Goal: Information Seeking & Learning: Learn about a topic

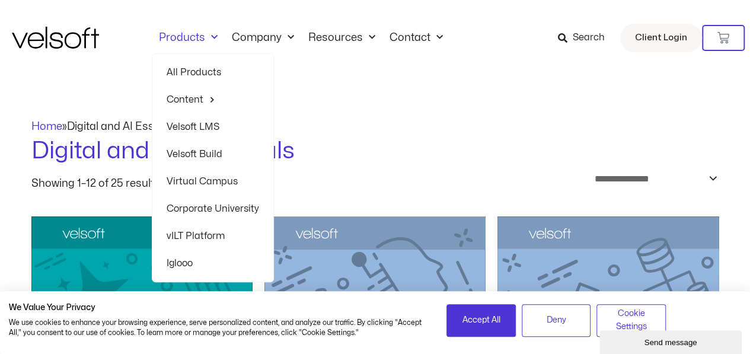
click at [206, 126] on link "Velsoft LMS" at bounding box center [213, 126] width 92 height 27
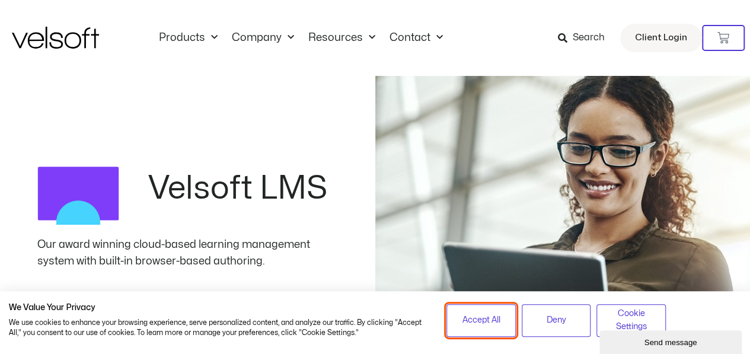
click at [488, 324] on span "Accept All" at bounding box center [481, 320] width 38 height 13
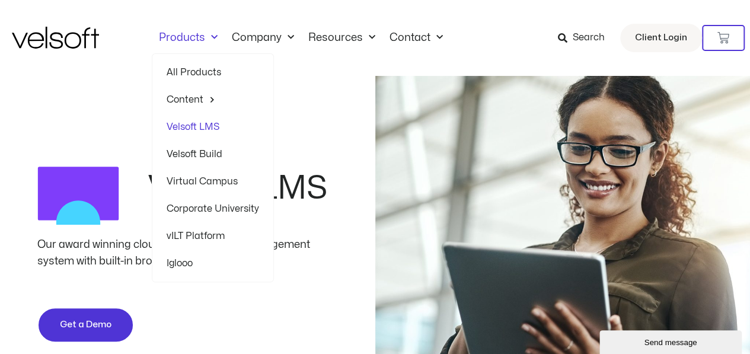
click at [199, 71] on link "All Products" at bounding box center [213, 72] width 92 height 27
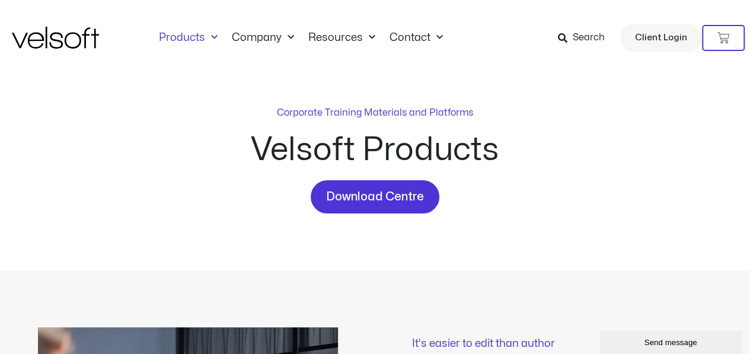
click at [211, 39] on span "Menu" at bounding box center [211, 38] width 12 height 20
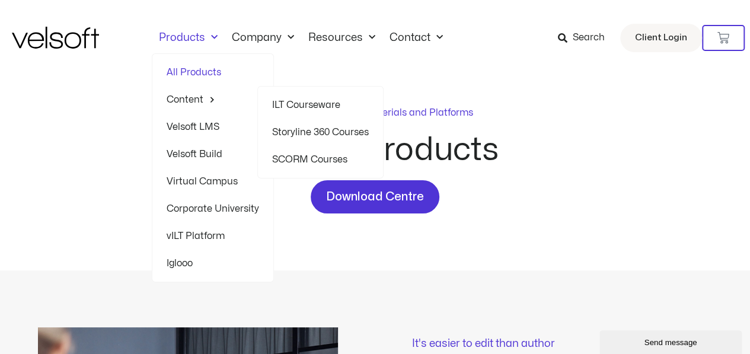
click at [300, 103] on link "ILT Courseware" at bounding box center [320, 104] width 97 height 27
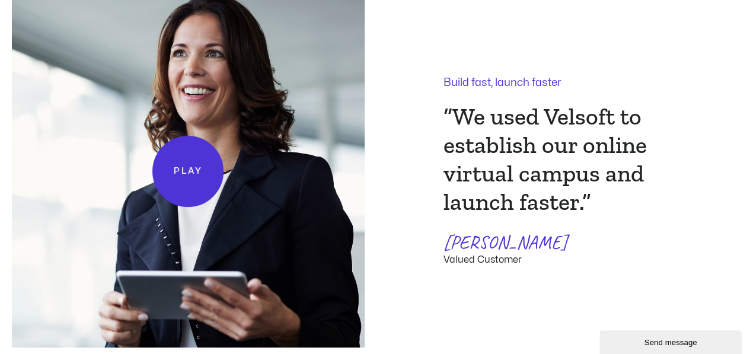
scroll to position [2370, 0]
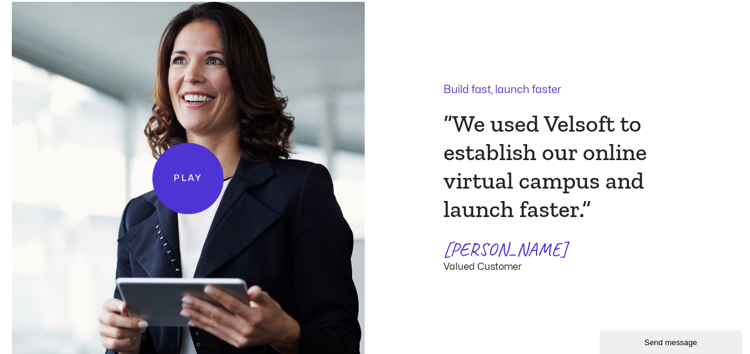
drag, startPoint x: 0, startPoint y: 0, endPoint x: 747, endPoint y: 153, distance: 762.5
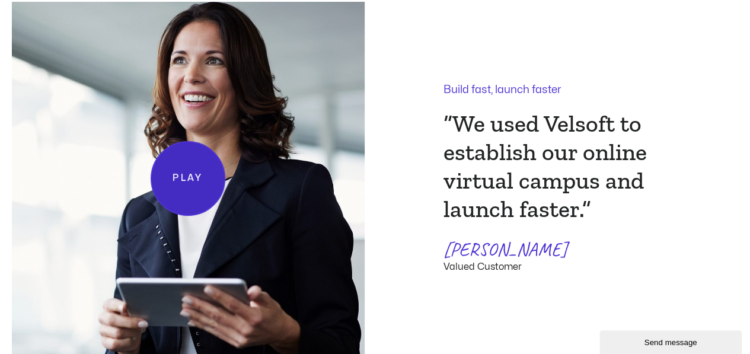
click at [189, 170] on link "Play" at bounding box center [188, 178] width 75 height 75
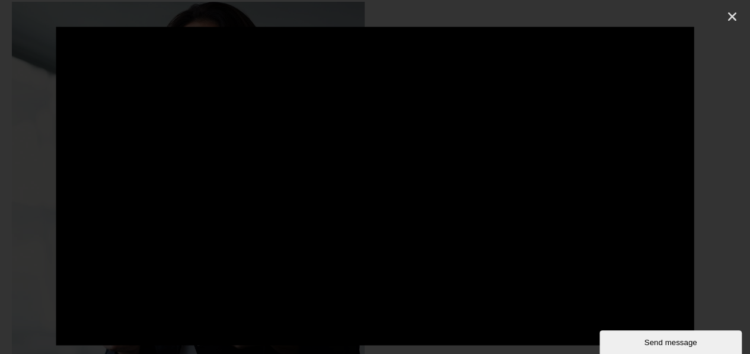
click at [315, 13] on div at bounding box center [375, 177] width 750 height 354
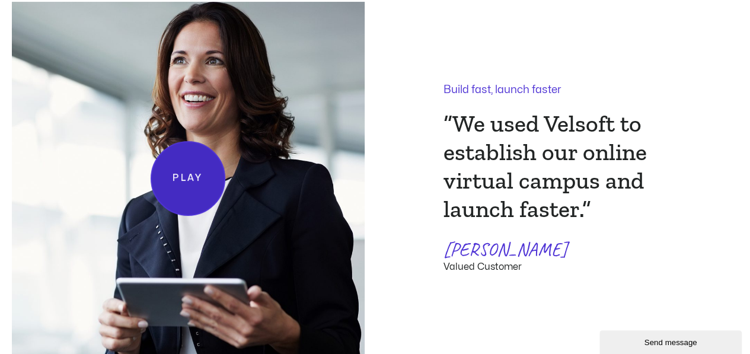
click at [194, 174] on link "Play" at bounding box center [188, 178] width 75 height 75
